Goal: Transaction & Acquisition: Purchase product/service

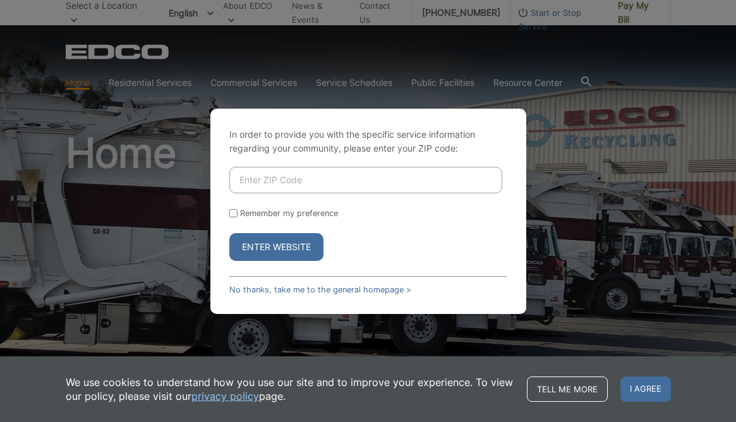
click at [301, 175] on input "Enter ZIP Code" at bounding box center [365, 180] width 273 height 27
type input "92021"
click at [274, 250] on button "Enter Website" at bounding box center [276, 247] width 94 height 28
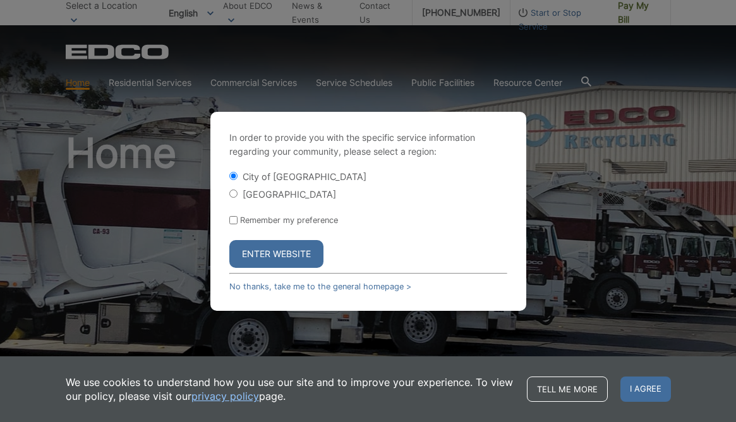
click at [274, 250] on button "Enter Website" at bounding box center [276, 254] width 94 height 28
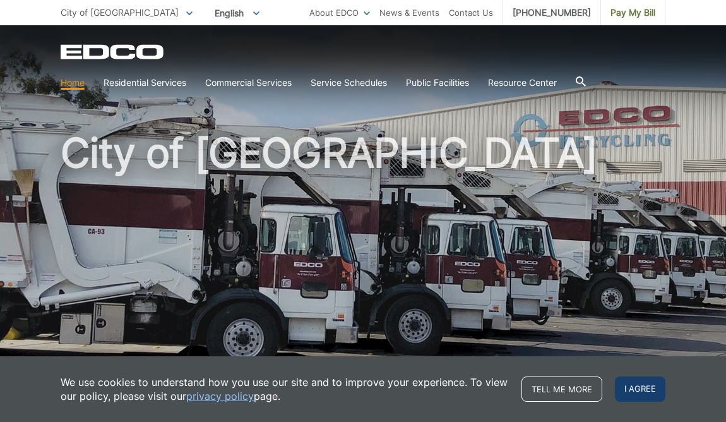
click at [637, 389] on span "I agree" at bounding box center [640, 389] width 51 height 25
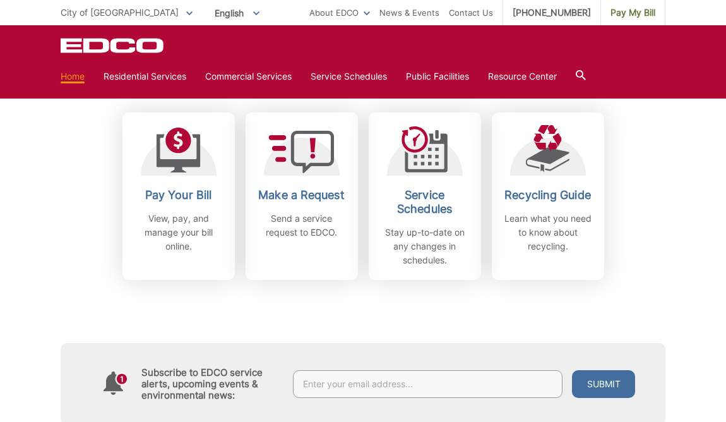
scroll to position [359, 0]
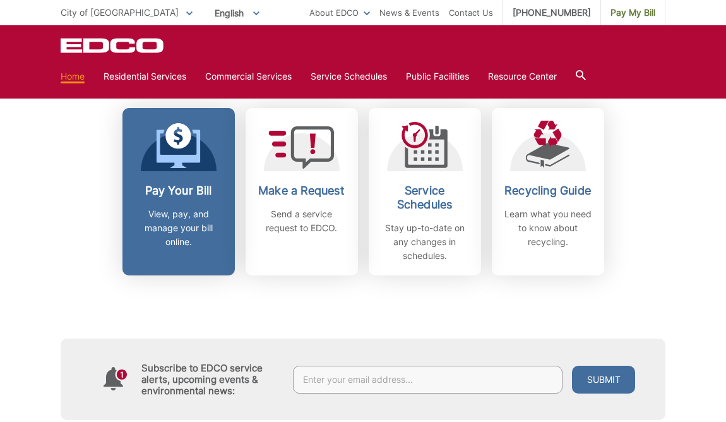
click at [161, 188] on h2 "Pay Your Bill" at bounding box center [178, 191] width 93 height 14
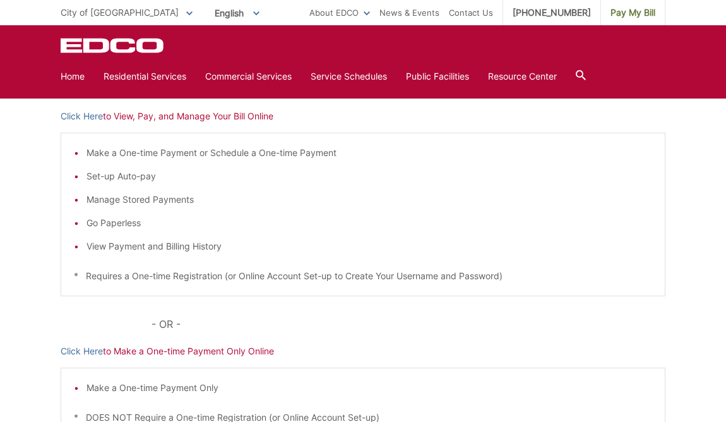
scroll to position [212, 0]
click at [87, 349] on link "Click Here" at bounding box center [82, 350] width 42 height 14
